Goal: Task Accomplishment & Management: Use online tool/utility

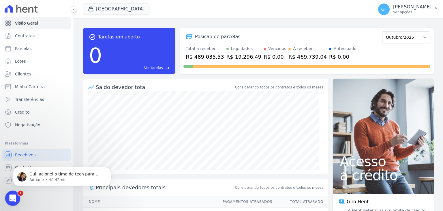
click at [15, 194] on div "Abertura do Messenger da Intercom" at bounding box center [11, 197] width 19 height 19
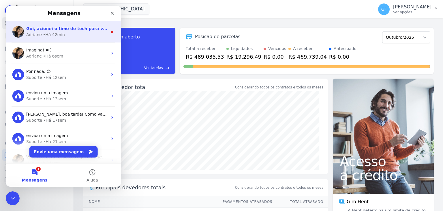
click at [45, 34] on div "• Há 42min" at bounding box center [54, 35] width 22 height 6
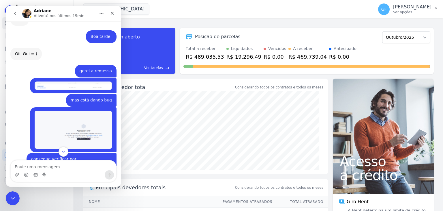
scroll to position [4413, 0]
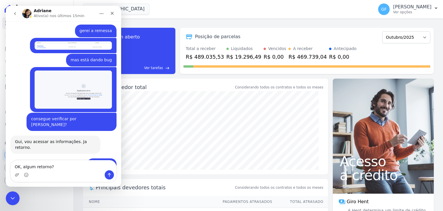
type textarea "OK, algum retorno?"
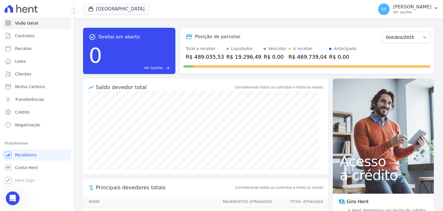
scroll to position [4420, 0]
click at [12, 196] on icon "Abertura do Messenger da Intercom" at bounding box center [12, 197] width 10 height 10
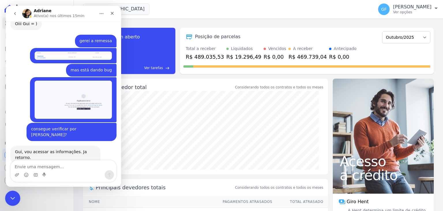
click at [12, 196] on icon "Encerramento do Messenger da Intercom" at bounding box center [11, 197] width 7 height 7
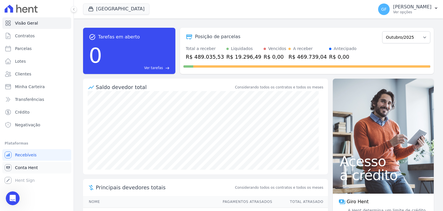
click at [24, 169] on span "Conta Hent" at bounding box center [26, 167] width 23 height 6
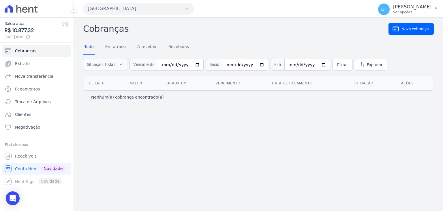
click at [64, 25] on icon at bounding box center [65, 23] width 7 height 7
click at [25, 63] on span "Extrato" at bounding box center [22, 64] width 15 height 6
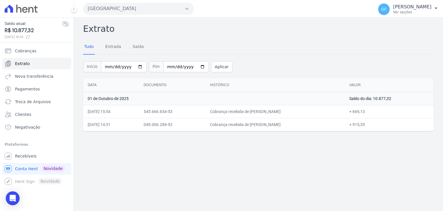
drag, startPoint x: 246, startPoint y: 124, endPoint x: 307, endPoint y: 125, distance: 61.2
click at [307, 125] on td "Cobrança recebida de Carla Veronica Luna da Silva" at bounding box center [274, 124] width 139 height 13
drag, startPoint x: 258, startPoint y: 111, endPoint x: 357, endPoint y: 111, distance: 99.0
click at [357, 111] on tr "01/10/2025, 15:54 545.666.654-53 Cobrança recebida de Marta Cristina dos Santos…" at bounding box center [258, 111] width 351 height 13
click at [199, 126] on td "049.006.284-92" at bounding box center [172, 124] width 66 height 13
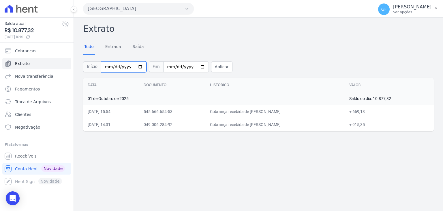
click at [108, 68] on input "[DATE]" at bounding box center [124, 66] width 46 height 11
type input "2025-10-30"
type input "2025-09-30"
click at [214, 63] on button "Aplicar" at bounding box center [221, 66] width 21 height 11
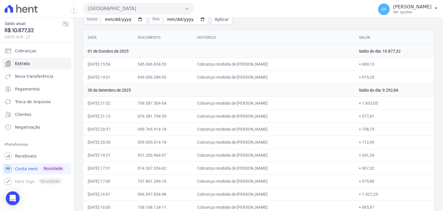
scroll to position [58, 0]
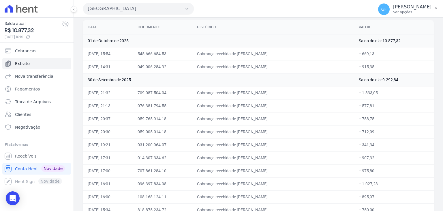
drag, startPoint x: 206, startPoint y: 92, endPoint x: 386, endPoint y: 184, distance: 202.6
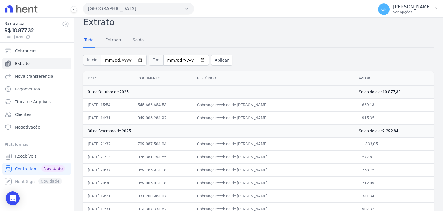
scroll to position [0, 0]
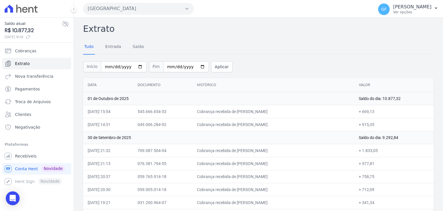
drag, startPoint x: 202, startPoint y: 110, endPoint x: 379, endPoint y: 128, distance: 177.8
click at [15, 154] on span "Recebíveis" at bounding box center [26, 156] width 22 height 6
click at [19, 158] on span "Recebíveis" at bounding box center [26, 156] width 22 height 6
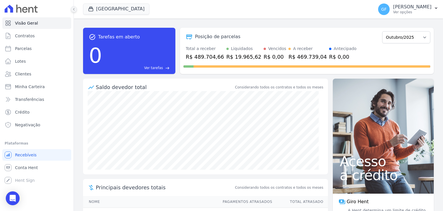
click at [74, 9] on icon at bounding box center [73, 9] width 3 height 3
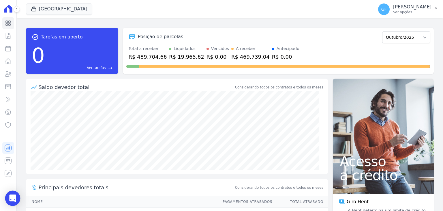
click at [13, 198] on icon "Open Intercom Messenger" at bounding box center [12, 198] width 7 height 8
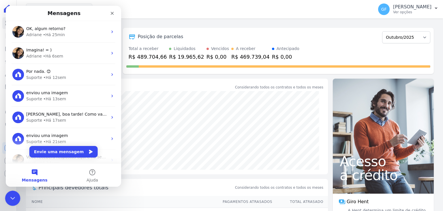
click at [12, 198] on icon "Encerramento do Messenger da Intercom" at bounding box center [12, 197] width 4 height 2
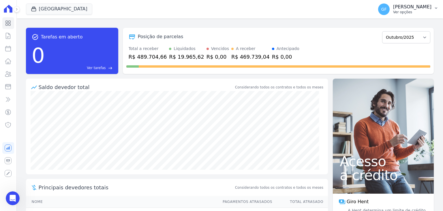
click at [394, 11] on div "GF Guilherme Farias Ver opções" at bounding box center [404, 9] width 53 height 12
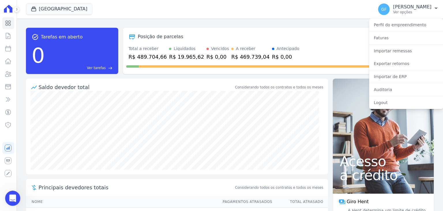
click at [12, 198] on icon "Abertura do Messenger da Intercom" at bounding box center [12, 197] width 10 height 10
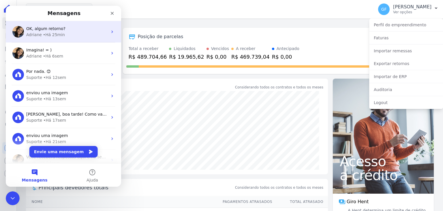
click at [46, 24] on div "OK, algum retorno? Adriane • Há 25min" at bounding box center [63, 31] width 115 height 21
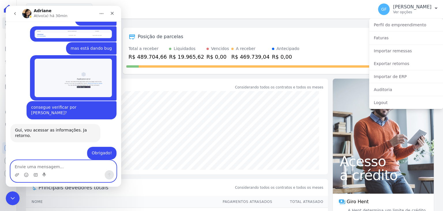
scroll to position [4396, 0]
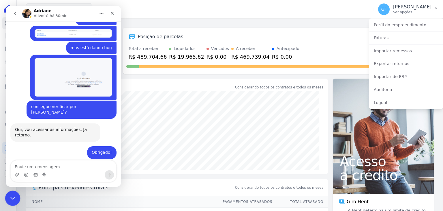
click at [7, 196] on div "Encerramento do Messenger da Intercom" at bounding box center [12, 197] width 14 height 14
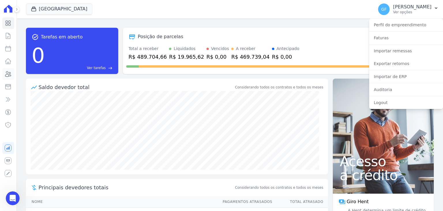
click at [12, 74] on link "Clientes" at bounding box center [8, 74] width 12 height 12
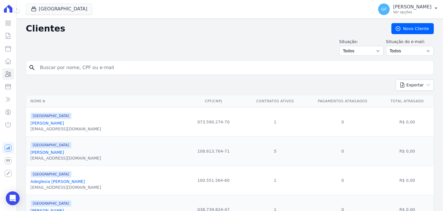
click at [76, 70] on input "search" at bounding box center [234, 68] width 395 height 12
type input "pedro vitor"
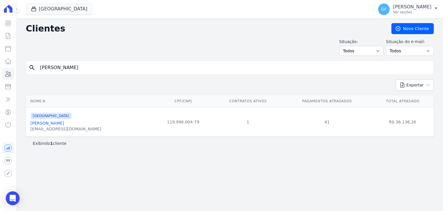
click at [64, 124] on link "Pedro Vitor Dos Santos Neves" at bounding box center [47, 123] width 33 height 5
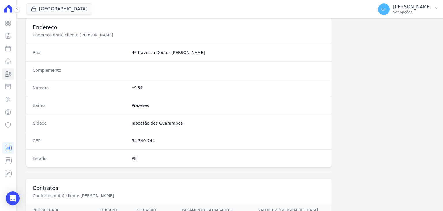
scroll to position [317, 0]
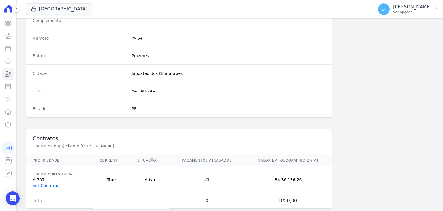
click at [45, 184] on link "Ver Contrato" at bounding box center [45, 185] width 25 height 5
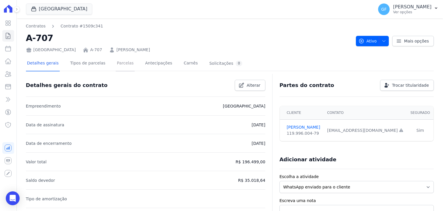
click at [116, 66] on link "Parcelas" at bounding box center [125, 63] width 19 height 15
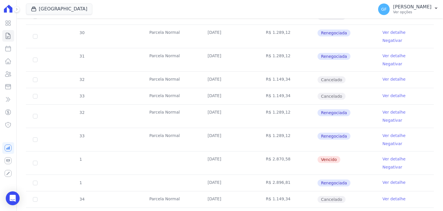
scroll to position [578, 0]
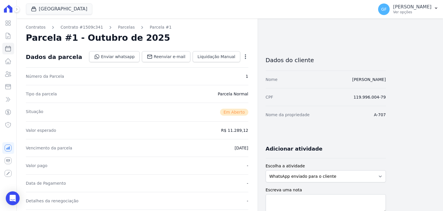
click at [246, 55] on icon "button" at bounding box center [246, 57] width 6 height 6
click at [224, 65] on link "Alterar" at bounding box center [220, 64] width 51 height 10
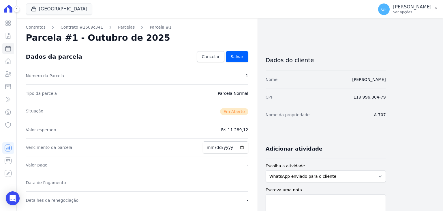
click at [235, 129] on dd "R$ 11.289,12" at bounding box center [234, 130] width 27 height 6
click at [226, 127] on dd "R$ 11.289,12" at bounding box center [234, 130] width 27 height 6
click at [213, 58] on span "Cancelar" at bounding box center [211, 57] width 18 height 6
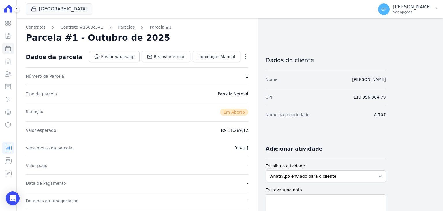
click at [246, 58] on icon "button" at bounding box center [246, 57] width 6 height 6
click at [224, 73] on link "Cancelar Cobrança" at bounding box center [220, 75] width 51 height 10
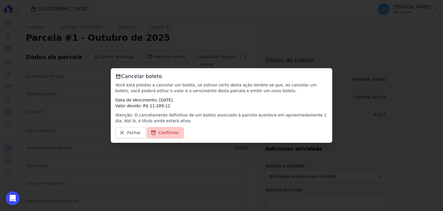
click at [154, 135] on link "Confirmar" at bounding box center [165, 132] width 37 height 11
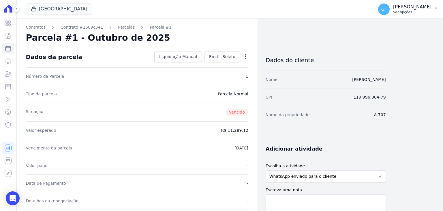
click at [415, 10] on p "[PERSON_NAME]" at bounding box center [412, 7] width 38 height 6
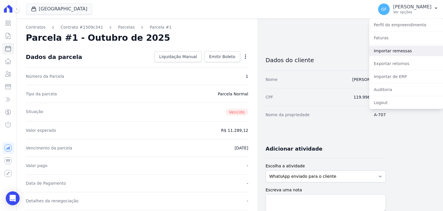
click at [396, 56] on link "Importar remessas" at bounding box center [406, 51] width 74 height 10
click at [397, 51] on link "Importar remessas" at bounding box center [406, 51] width 74 height 10
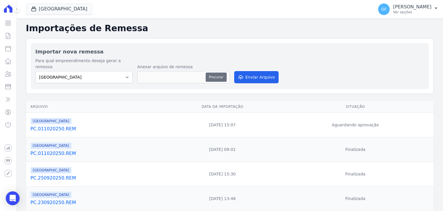
click at [212, 72] on button "Procurar" at bounding box center [216, 76] width 21 height 9
type input "PC.011020250.REM"
click at [251, 74] on button "Enviar Arquivo" at bounding box center [256, 77] width 44 height 12
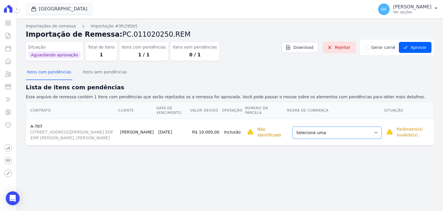
click at [313, 135] on select "Selecione uma Nova Parcela Avulsa Parcela Avulsa Existente Outros (1 X R$ 1.149…" at bounding box center [337, 132] width 89 height 12
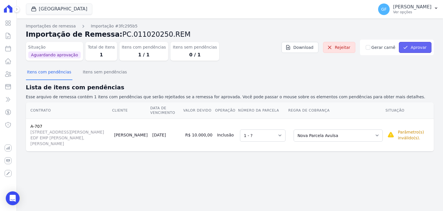
click at [410, 52] on button "Aprovar" at bounding box center [415, 47] width 33 height 11
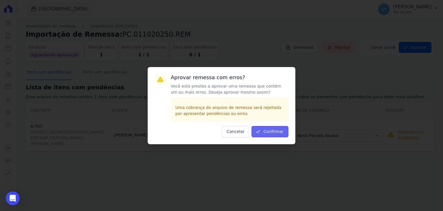
click at [275, 135] on button "Confirmar" at bounding box center [270, 131] width 37 height 11
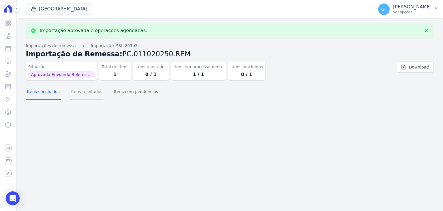
click at [87, 96] on button "Itens rejeitados" at bounding box center [86, 92] width 33 height 15
click at [120, 93] on button "Itens com pendências" at bounding box center [136, 92] width 46 height 15
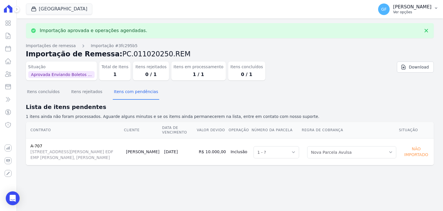
click at [408, 7] on p "[PERSON_NAME]" at bounding box center [412, 7] width 38 height 6
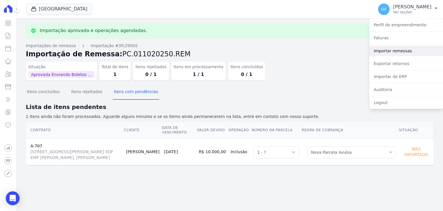
click at [392, 52] on link "Importar remessas" at bounding box center [406, 51] width 74 height 10
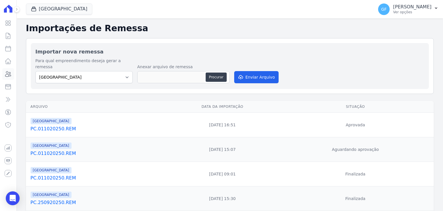
click at [9, 77] on icon at bounding box center [8, 73] width 7 height 7
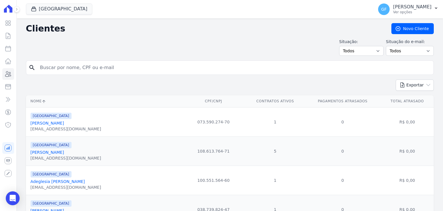
click at [69, 68] on input "search" at bounding box center [234, 68] width 395 height 12
type input "pedro vitor"
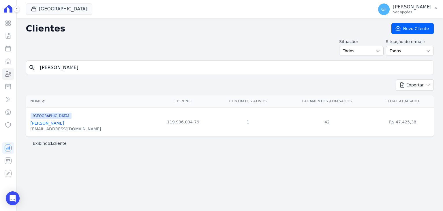
click at [62, 121] on link "Pedro Vitor Dos Santos Neves" at bounding box center [47, 123] width 33 height 5
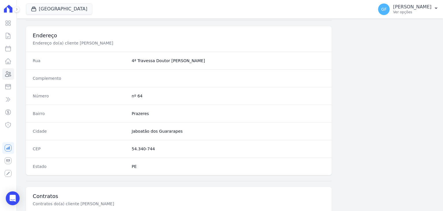
scroll to position [327, 0]
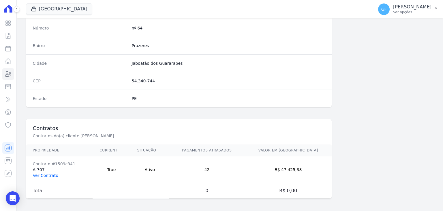
click at [50, 175] on link "Ver Contrato" at bounding box center [45, 175] width 25 height 5
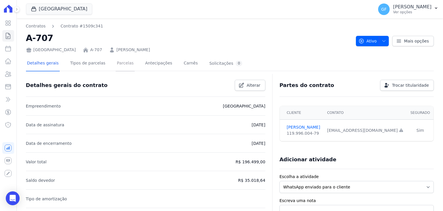
click at [116, 67] on link "Parcelas" at bounding box center [125, 63] width 19 height 15
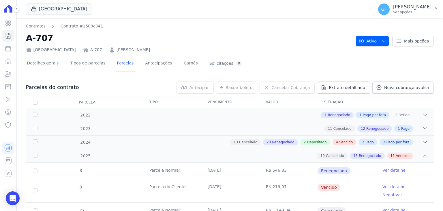
scroll to position [607, 0]
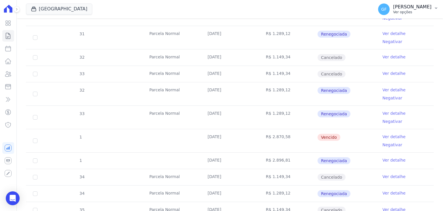
click at [406, 8] on p "[PERSON_NAME]" at bounding box center [412, 7] width 38 height 6
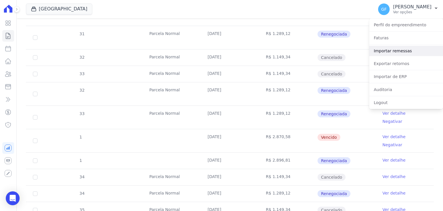
click at [389, 49] on link "Importar remessas" at bounding box center [406, 51] width 74 height 10
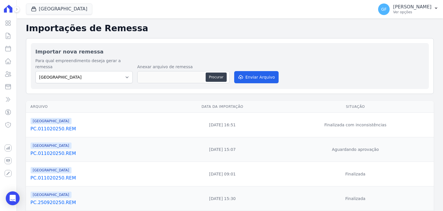
click at [13, 198] on icon "Open Intercom Messenger" at bounding box center [12, 198] width 7 height 8
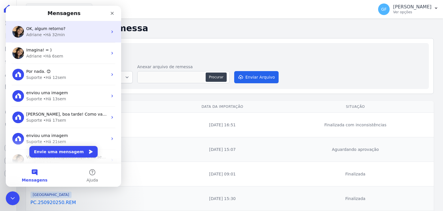
click at [54, 38] on div "• Há 32min" at bounding box center [54, 35] width 22 height 6
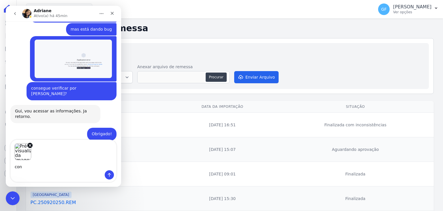
scroll to position [4416, 0]
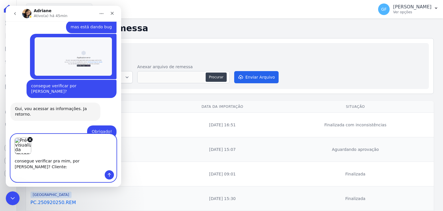
paste textarea "Pedro Vitor dos Santos Neves"
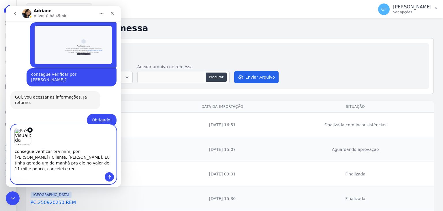
scroll to position [4431, 0]
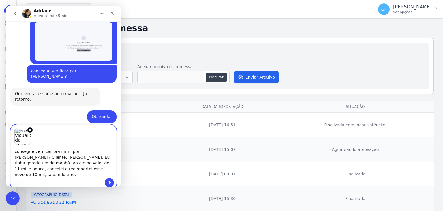
type textarea "consegue verificar pra mim, por [PERSON_NAME]? Cliente: [PERSON_NAME]. Eu tinha…"
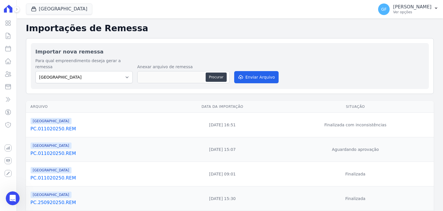
scroll to position [0, 0]
click at [414, 8] on p "[PERSON_NAME]" at bounding box center [412, 7] width 38 height 6
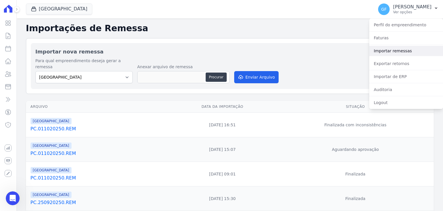
scroll to position [4442, 0]
click at [381, 52] on link "Importar remessas" at bounding box center [406, 51] width 74 height 10
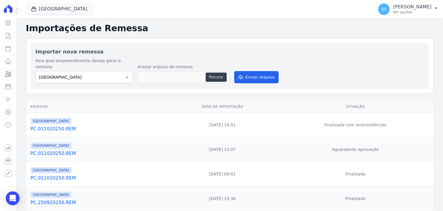
click at [10, 77] on icon at bounding box center [8, 73] width 7 height 7
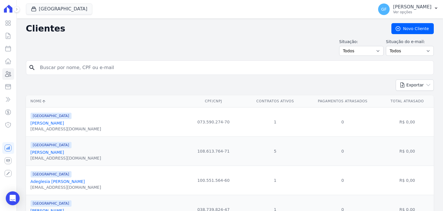
click at [82, 67] on input "search" at bounding box center [234, 68] width 395 height 12
type input "pedro vitor"
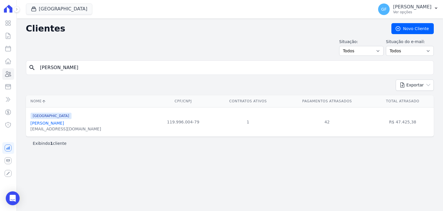
click at [56, 122] on link "Pedro Vitor Dos Santos Neves" at bounding box center [47, 123] width 33 height 5
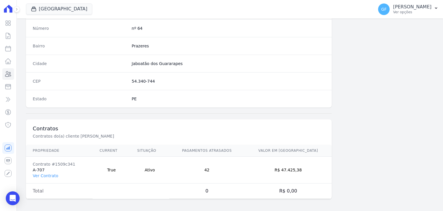
scroll to position [327, 0]
click at [48, 173] on link "Ver Contrato" at bounding box center [45, 175] width 25 height 5
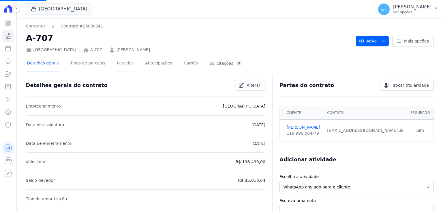
click at [118, 64] on link "Parcelas" at bounding box center [125, 63] width 19 height 15
click at [116, 63] on link "Parcelas" at bounding box center [125, 63] width 19 height 15
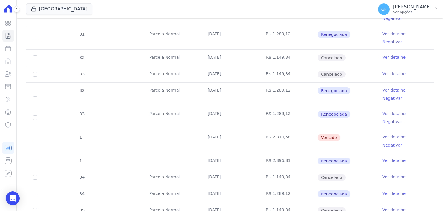
scroll to position [607, 0]
drag, startPoint x: 261, startPoint y: 121, endPoint x: 342, endPoint y: 123, distance: 80.2
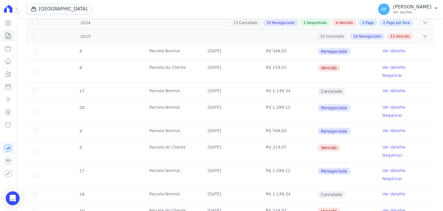
scroll to position [87, 0]
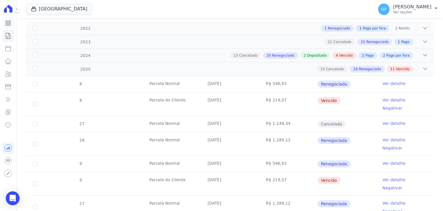
click at [8, 24] on icon at bounding box center [8, 23] width 7 height 7
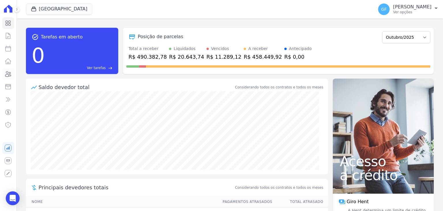
click at [11, 79] on link "Clientes" at bounding box center [8, 74] width 12 height 12
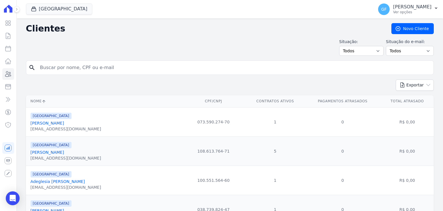
click at [84, 67] on input "search" at bounding box center [234, 68] width 395 height 12
type input "pedro vitor"
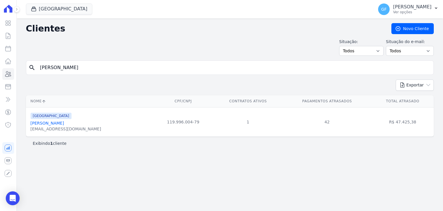
click at [64, 122] on link "Pedro Vitor Dos Santos Neves" at bounding box center [47, 123] width 33 height 5
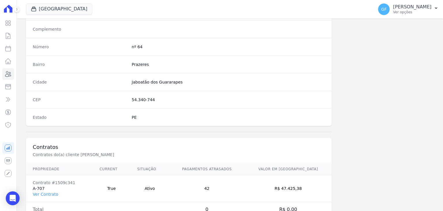
scroll to position [327, 0]
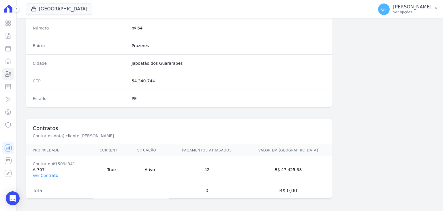
click at [50, 176] on td "Contrato #1509c341 A-707 Ver Contrato" at bounding box center [59, 169] width 67 height 27
click at [52, 173] on link "Ver Contrato" at bounding box center [45, 175] width 25 height 5
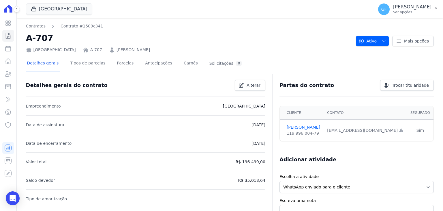
click at [126, 61] on div "Detalhes gerais Tipos de parcelas Parcelas Antecipações Carnês Solicitações 0" at bounding box center [135, 63] width 218 height 15
click at [118, 64] on link "Parcelas" at bounding box center [125, 63] width 19 height 15
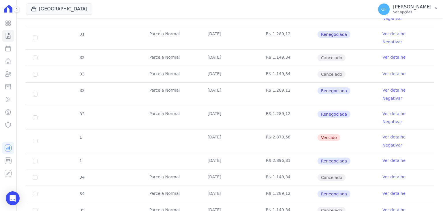
scroll to position [607, 0]
drag, startPoint x: 204, startPoint y: 101, endPoint x: 344, endPoint y: 104, distance: 139.9
click at [344, 201] on tr "35 Parcela Normal 30/09/2025 R$ 1.149,34 Cancelado Ver detalhe" at bounding box center [230, 209] width 408 height 16
drag, startPoint x: 205, startPoint y: 85, endPoint x: 346, endPoint y: 103, distance: 141.3
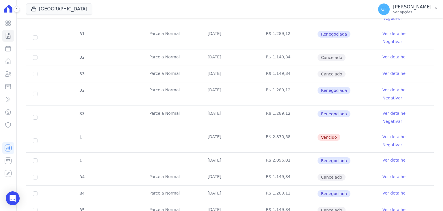
click at [359, 185] on td "Renegociada" at bounding box center [346, 193] width 58 height 16
click at [383, 190] on link "Ver detalhe" at bounding box center [394, 193] width 23 height 6
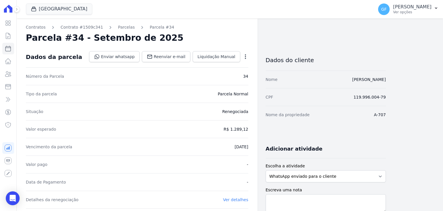
click at [244, 58] on icon "button" at bounding box center [246, 57] width 6 height 6
click at [225, 66] on link "Alterar" at bounding box center [220, 64] width 51 height 10
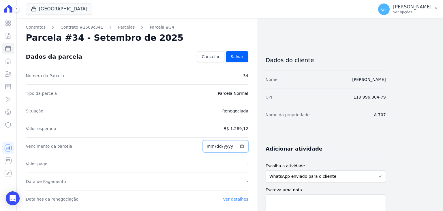
click at [211, 149] on input "2025-09-30" at bounding box center [226, 146] width 46 height 12
type input "[DATE]"
click at [239, 55] on span "Salvar" at bounding box center [237, 57] width 13 height 6
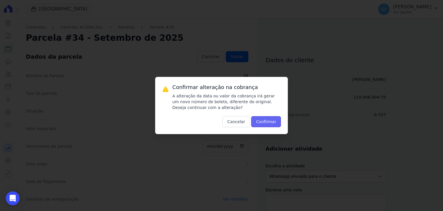
click at [259, 120] on button "Confirmar" at bounding box center [266, 121] width 30 height 11
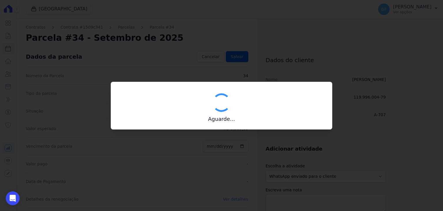
type input "00190000090335103300000667426175312200000128912"
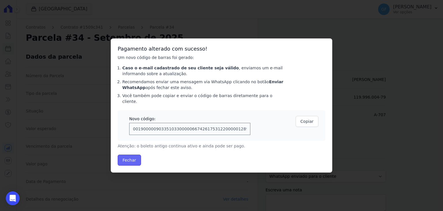
click at [133, 154] on button "Fechar" at bounding box center [129, 159] width 23 height 11
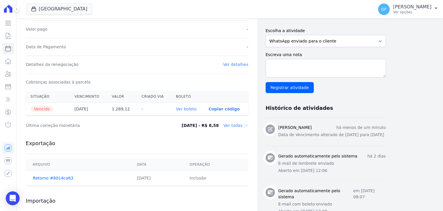
scroll to position [144, 0]
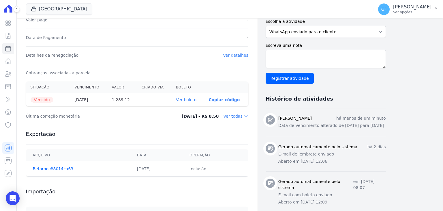
click at [183, 98] on link "Ver boleto" at bounding box center [186, 99] width 20 height 5
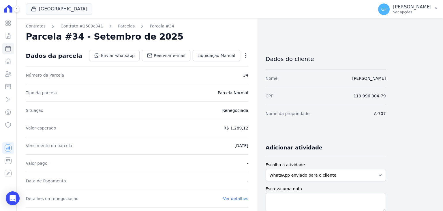
scroll to position [0, 0]
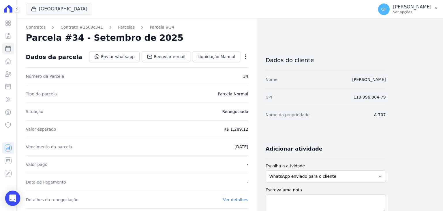
click at [15, 197] on icon "Open Intercom Messenger" at bounding box center [12, 198] width 7 height 8
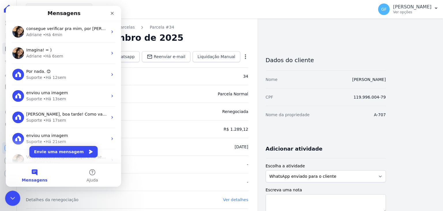
click at [14, 196] on icon "Encerramento do Messenger da Intercom" at bounding box center [11, 197] width 7 height 7
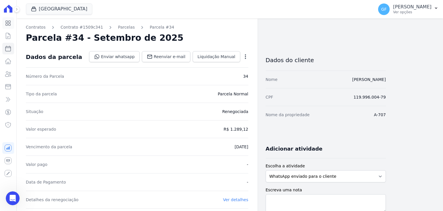
click at [13, 25] on link "Visão Geral" at bounding box center [8, 23] width 12 height 12
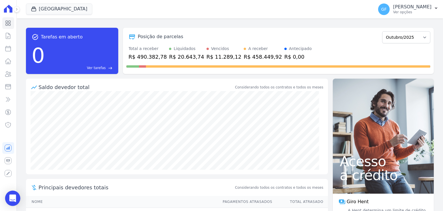
click at [11, 199] on icon "Open Intercom Messenger" at bounding box center [13, 198] width 8 height 8
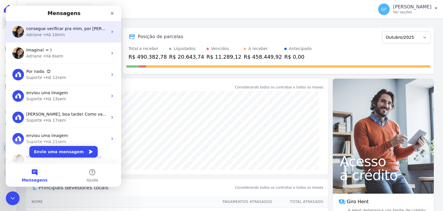
click at [43, 33] on div "• Há 10min" at bounding box center [54, 35] width 22 height 6
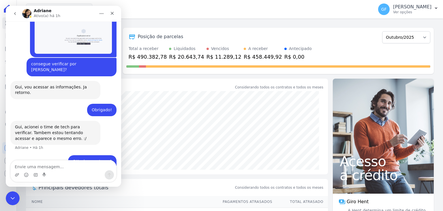
scroll to position [4423, 0]
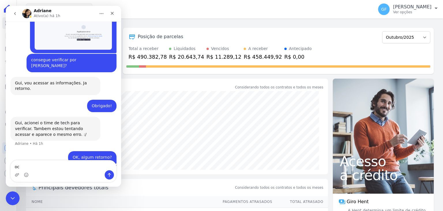
type textarea "o"
type textarea "socorroooooo kkkk me ajuda kkkk"
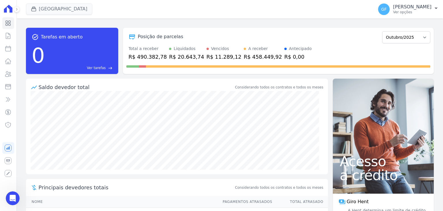
scroll to position [4436, 0]
click at [9, 196] on div "Open Intercom Messenger" at bounding box center [12, 197] width 15 height 15
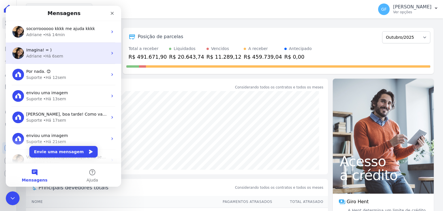
click at [43, 42] on div "Imagina! = ) Adriane • Há 6sem" at bounding box center [63, 52] width 115 height 21
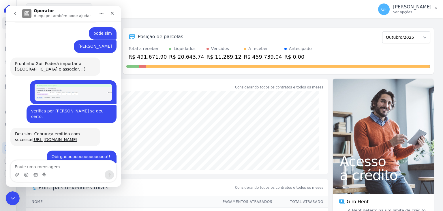
scroll to position [4544, 0]
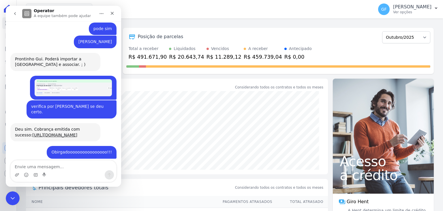
click at [10, 12] on button "go back" at bounding box center [15, 13] width 11 height 11
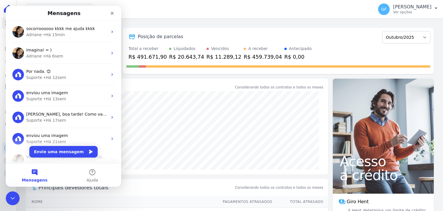
scroll to position [0, 0]
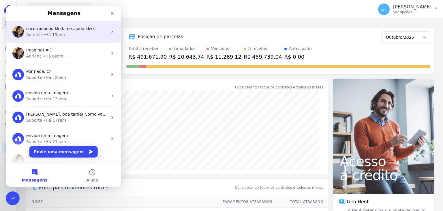
click at [60, 28] on span "socorroooooo kkkk me ajuda kkkk" at bounding box center [60, 28] width 69 height 5
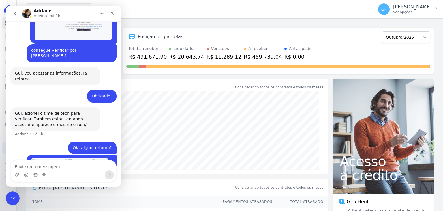
scroll to position [4423, 0]
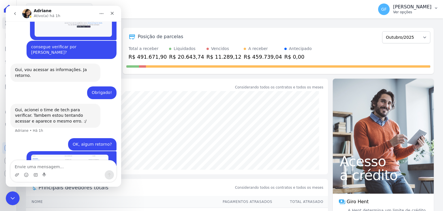
click at [402, 12] on p "Ver opções" at bounding box center [412, 12] width 38 height 5
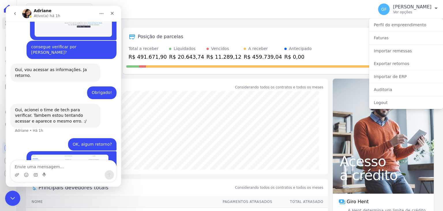
drag, startPoint x: 8, startPoint y: 200, endPoint x: 39, endPoint y: 197, distance: 31.3
click at [7, 201] on div "Encerramento do Messenger da Intercom" at bounding box center [12, 197] width 14 height 14
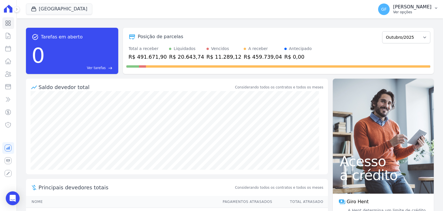
click at [416, 15] on div "GF [PERSON_NAME] Ver opções" at bounding box center [404, 9] width 53 height 12
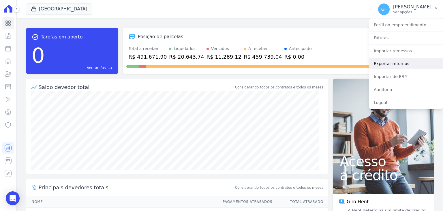
click at [394, 64] on link "Exportar retornos" at bounding box center [406, 63] width 74 height 10
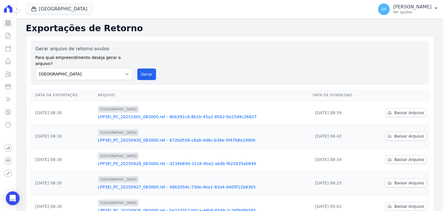
click at [7, 23] on icon at bounding box center [8, 23] width 5 height 5
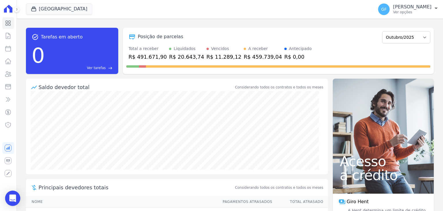
click at [12, 200] on icon "Open Intercom Messenger" at bounding box center [13, 198] width 8 height 8
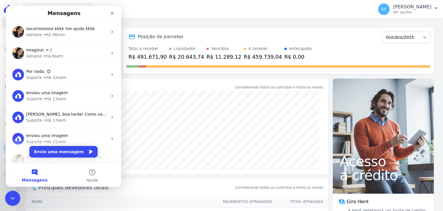
click at [6, 197] on div "Encerramento do Messenger da Intercom" at bounding box center [12, 197] width 14 height 14
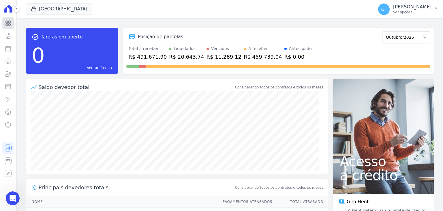
click at [8, 25] on icon at bounding box center [8, 23] width 7 height 7
click at [419, 13] on p "Ver opções" at bounding box center [412, 12] width 38 height 5
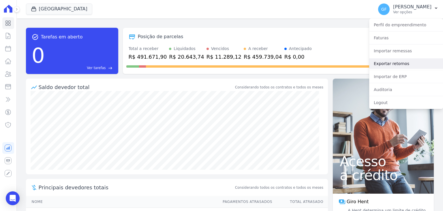
click at [394, 64] on link "Exportar retornos" at bounding box center [406, 63] width 74 height 10
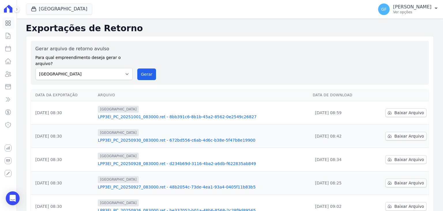
click at [4, 22] on link "Visão Geral" at bounding box center [8, 23] width 12 height 12
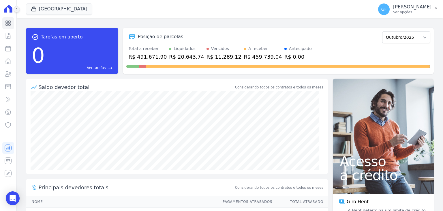
click at [18, 10] on icon at bounding box center [16, 9] width 3 height 3
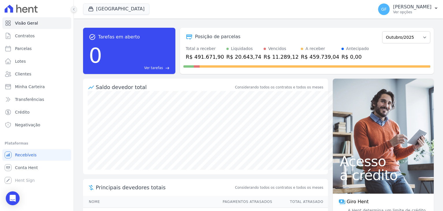
click at [73, 12] on button at bounding box center [74, 9] width 6 height 6
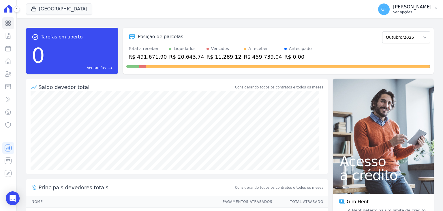
click at [420, 8] on p "[PERSON_NAME]" at bounding box center [412, 7] width 38 height 6
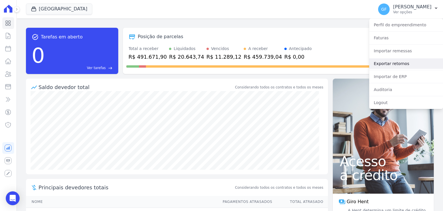
click at [401, 66] on link "Exportar retornos" at bounding box center [406, 63] width 74 height 10
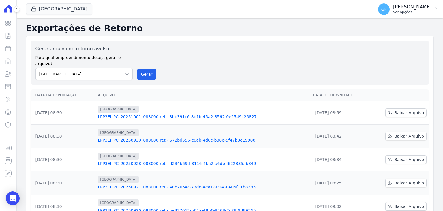
click at [419, 12] on p "Ver opções" at bounding box center [412, 12] width 38 height 5
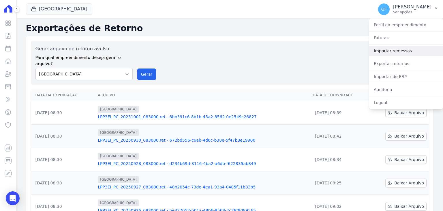
click at [383, 53] on link "Importar remessas" at bounding box center [406, 51] width 74 height 10
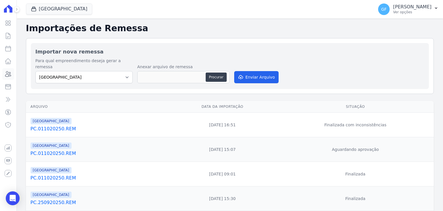
click at [13, 74] on link "Clientes" at bounding box center [8, 74] width 12 height 12
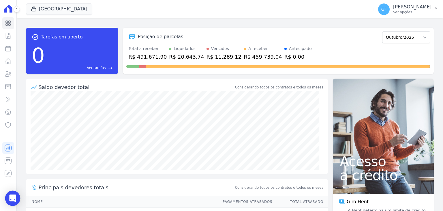
click at [16, 198] on div "Open Intercom Messenger" at bounding box center [12, 197] width 15 height 15
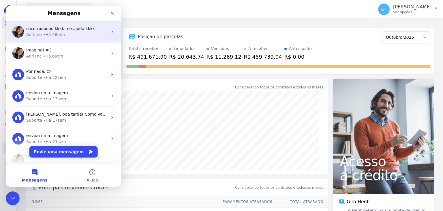
click at [60, 42] on div "socorroooooo kkkk me ajuda kkkk Adriane • Há 46min" at bounding box center [63, 31] width 115 height 21
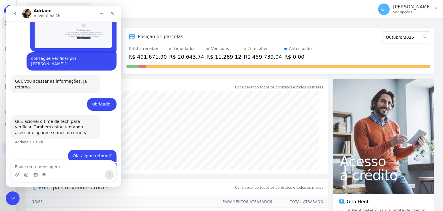
scroll to position [4400, 0]
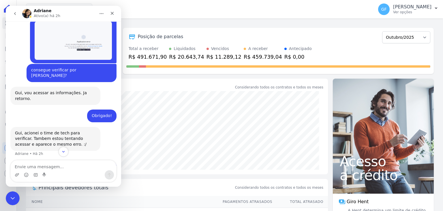
drag, startPoint x: 3, startPoint y: 12, endPoint x: 8, endPoint y: 205, distance: 192.5
click at [8, 205] on body "Visão Geral Contratos Parcelas Lotes Clientes Minha Carteira Transferências Cré…" at bounding box center [221, 105] width 443 height 211
click at [10, 200] on icon "Encerramento do Messenger da Intercom" at bounding box center [11, 197] width 7 height 7
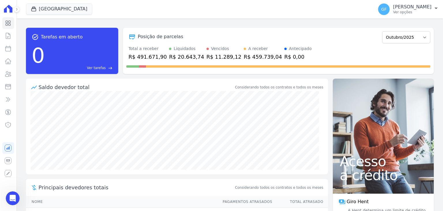
scroll to position [3752, 0]
click at [17, 11] on icon at bounding box center [16, 9] width 3 height 3
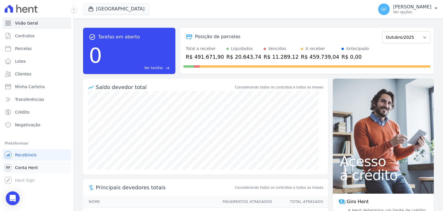
click at [22, 168] on span "Conta Hent" at bounding box center [26, 167] width 23 height 6
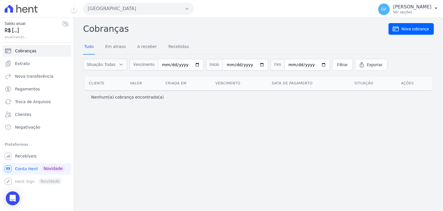
click at [69, 23] on div "Saldo atual R$ [...] atualizando..." at bounding box center [37, 29] width 74 height 25
click at [24, 64] on span "Extrato" at bounding box center [22, 64] width 15 height 6
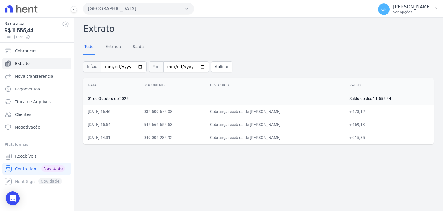
drag, startPoint x: 249, startPoint y: 111, endPoint x: 289, endPoint y: 110, distance: 39.5
click at [289, 110] on td "Cobrança recebida de [PERSON_NAME]" at bounding box center [274, 111] width 139 height 13
copy td "[PERSON_NAME] da Si"
drag, startPoint x: 250, startPoint y: 125, endPoint x: 286, endPoint y: 123, distance: 35.5
click at [285, 123] on td "Cobrança recebida de [PERSON_NAME]" at bounding box center [274, 124] width 139 height 13
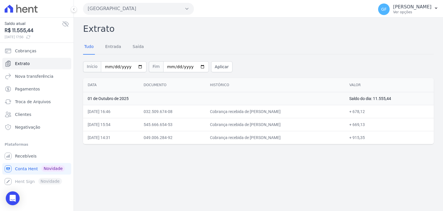
copy td "[PERSON_NAME] dos S"
drag, startPoint x: 372, startPoint y: 124, endPoint x: 376, endPoint y: 124, distance: 4.6
click at [376, 124] on td "+ 669,13" at bounding box center [389, 124] width 89 height 13
copy td "669,13"
drag, startPoint x: 249, startPoint y: 138, endPoint x: 299, endPoint y: 136, distance: 49.7
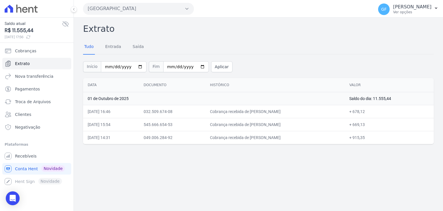
click at [299, 136] on td "Cobrança recebida de [PERSON_NAME]" at bounding box center [274, 137] width 139 height 13
copy td "[PERSON_NAME] da Silv"
